Goal: Information Seeking & Learning: Learn about a topic

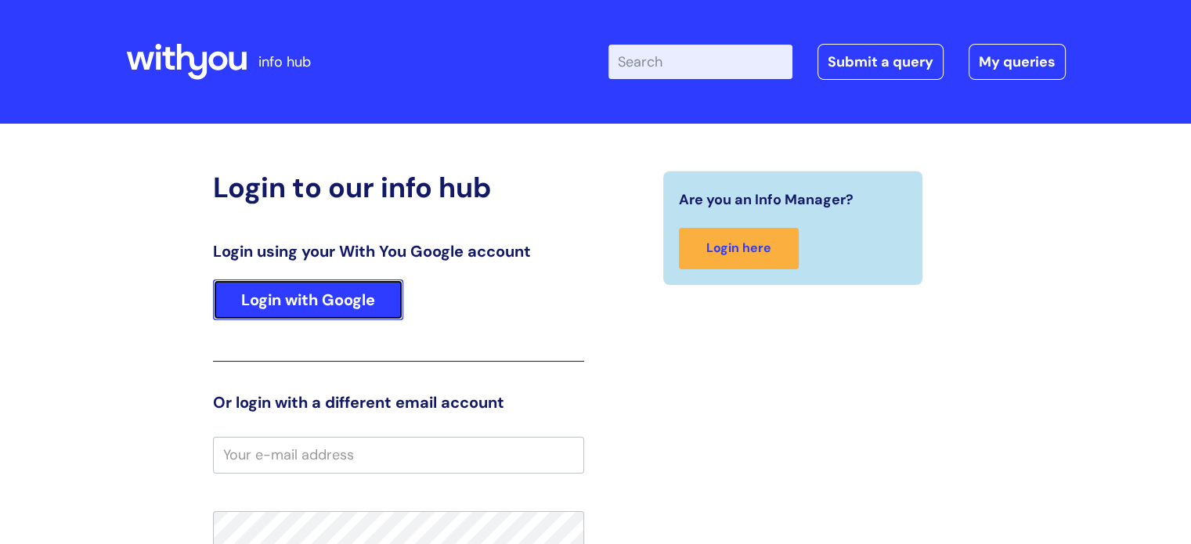
click at [351, 297] on link "Login with Google" at bounding box center [308, 299] width 190 height 41
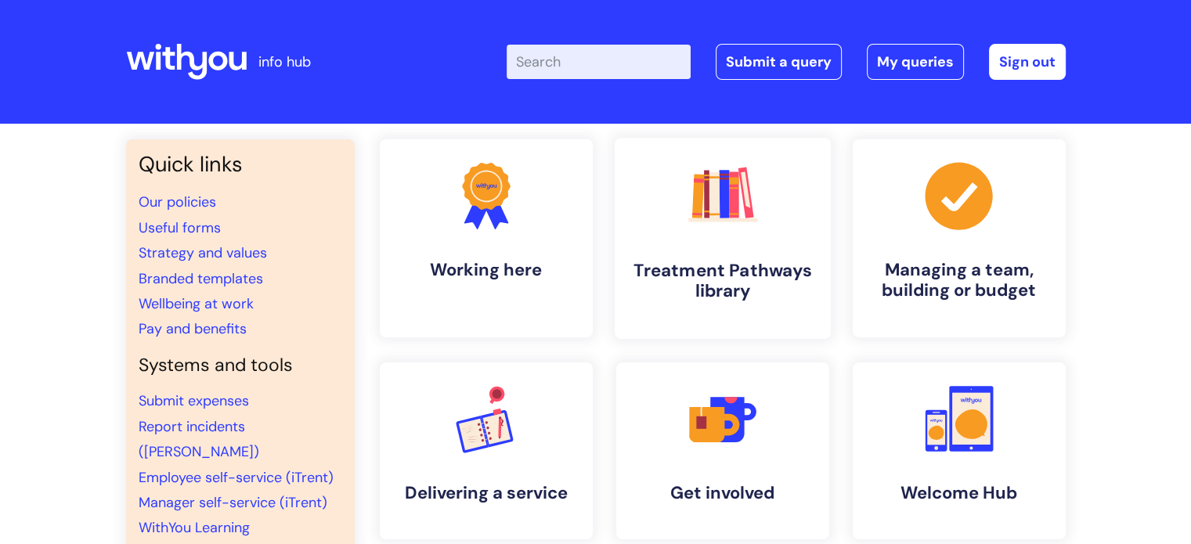
click at [683, 275] on h4 "Treatment Pathways library" at bounding box center [722, 281] width 191 height 42
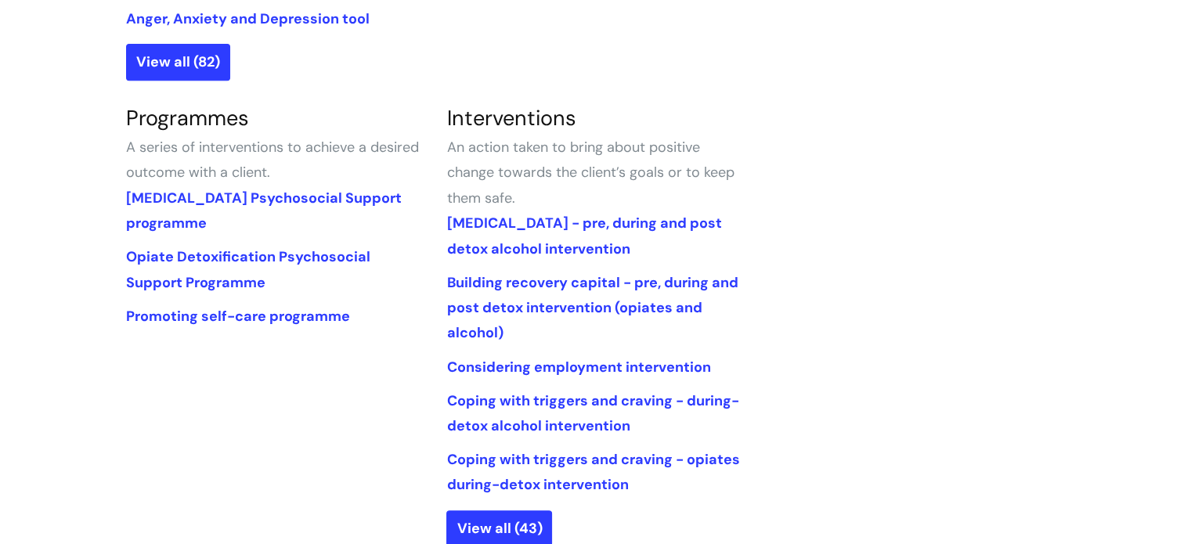
scroll to position [704, 0]
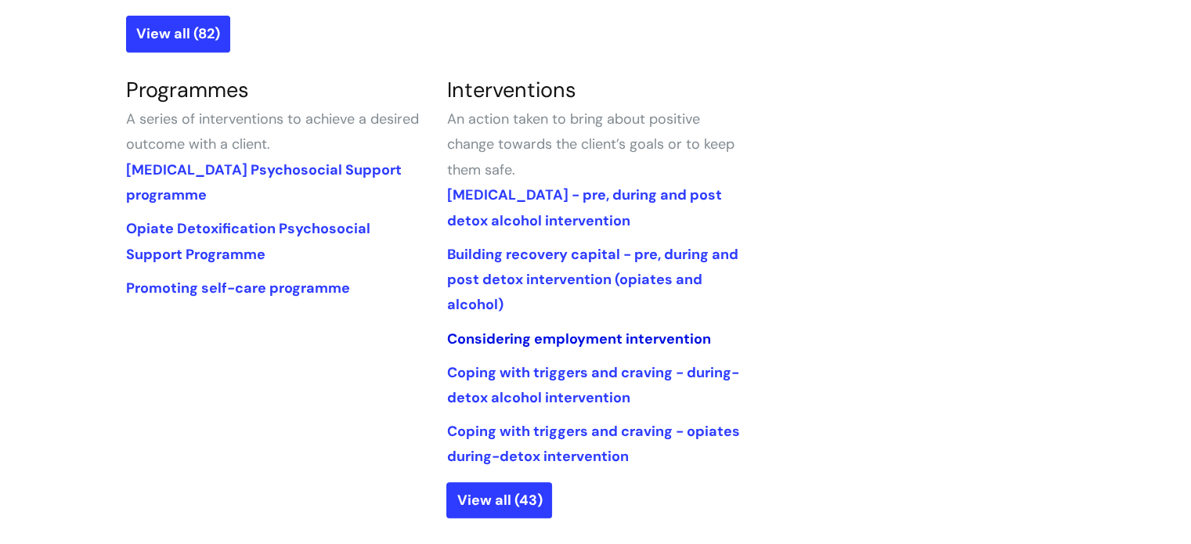
click at [568, 338] on link "Considering employment intervention" at bounding box center [578, 339] width 264 height 19
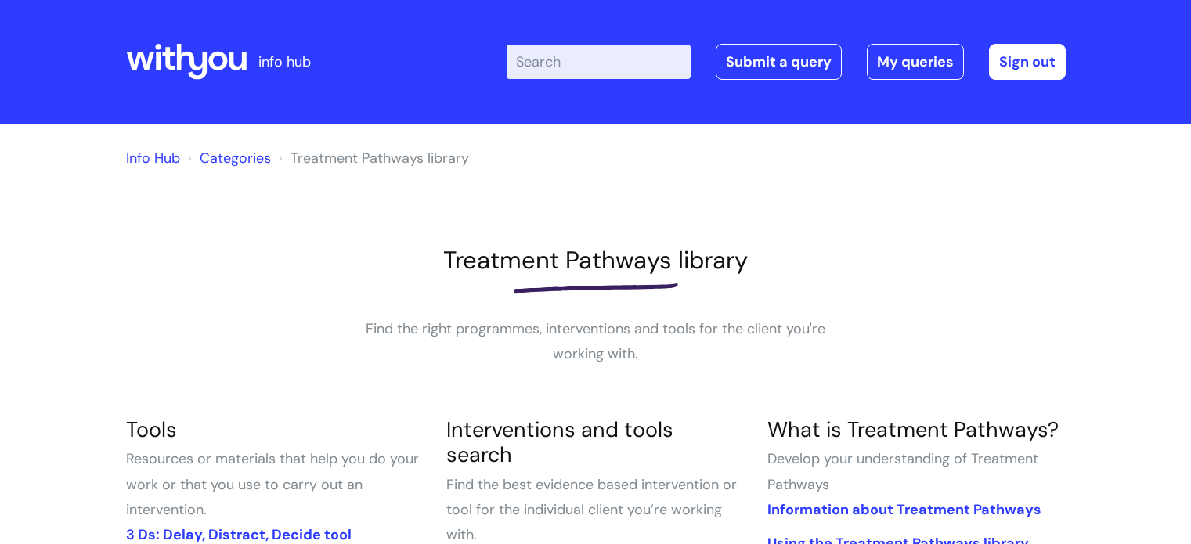
scroll to position [704, 0]
